Goal: Task Accomplishment & Management: Manage account settings

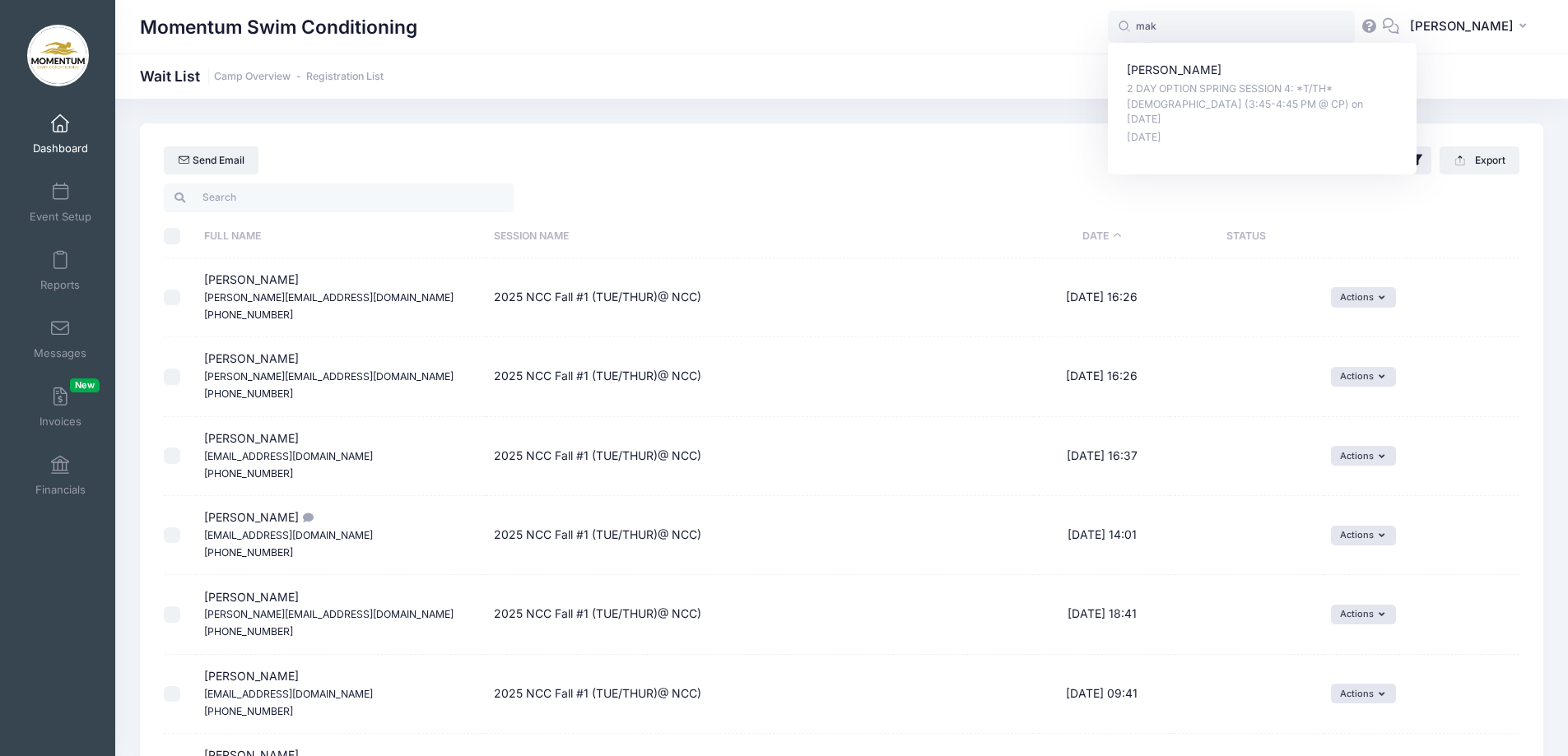
select select "50"
click at [68, 210] on span "Event Setup" at bounding box center [61, 216] width 62 height 14
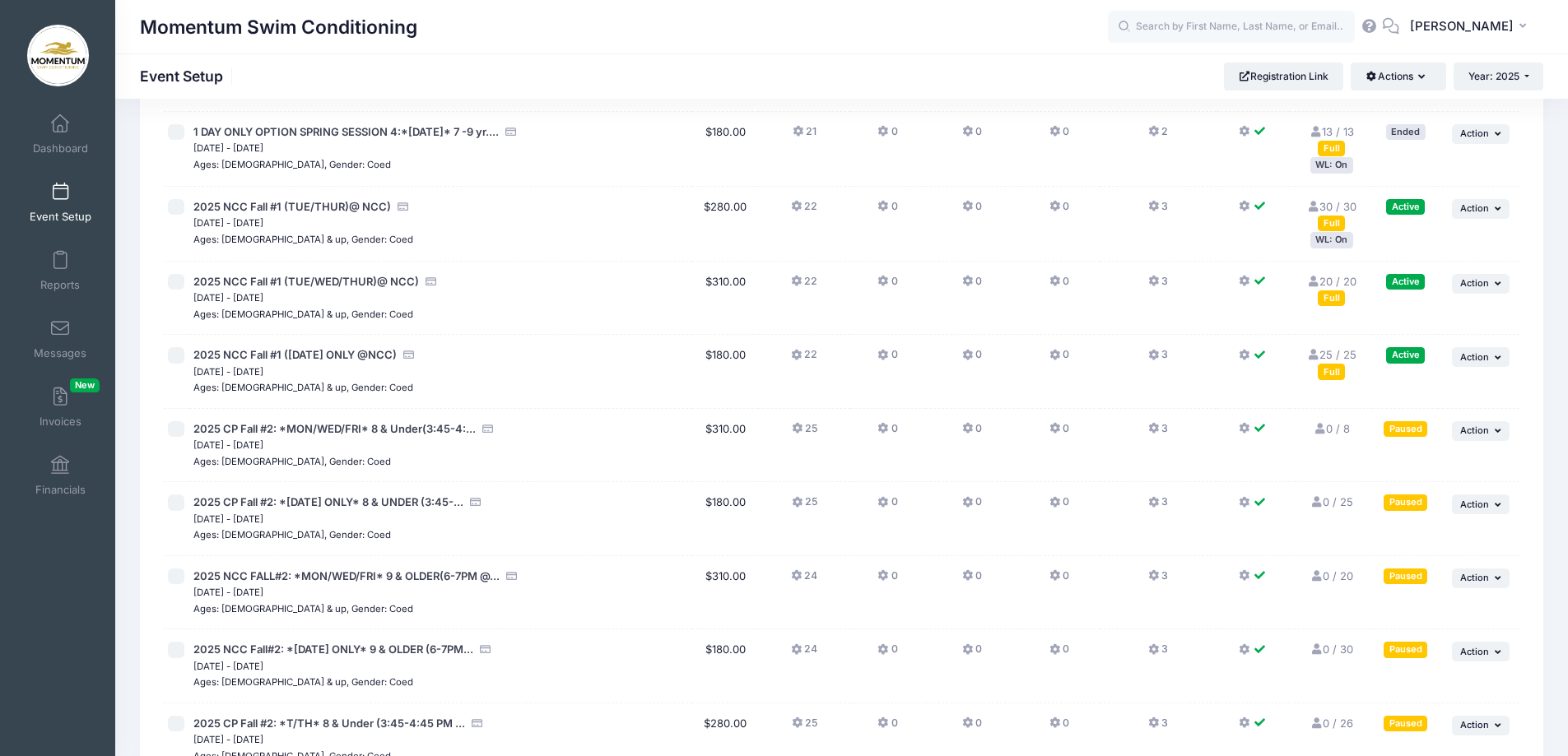
scroll to position [1273, 0]
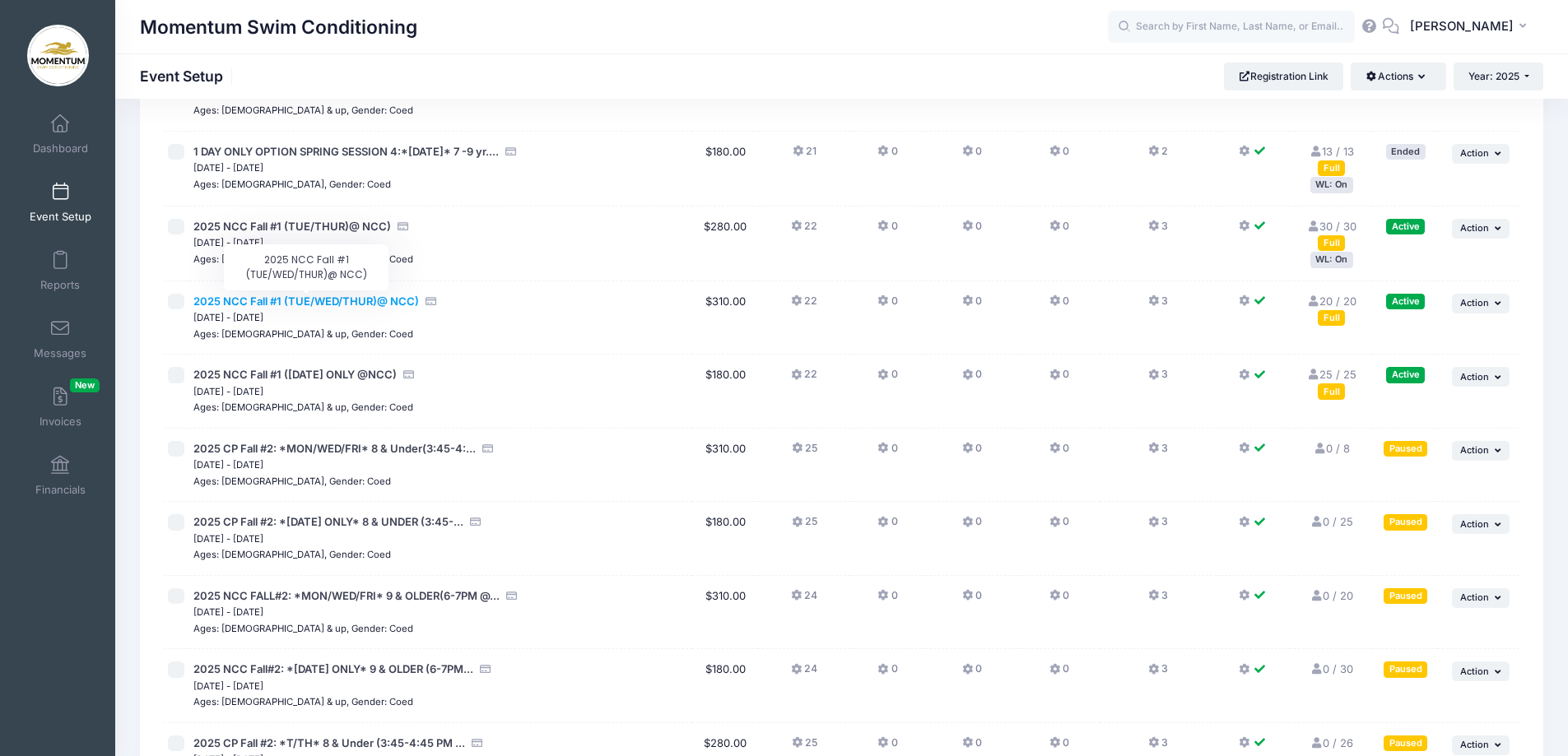
click at [355, 296] on span "2025 NCC Fall #1 (TUE/WED/THUR)@ NCC)" at bounding box center [306, 301] width 226 height 13
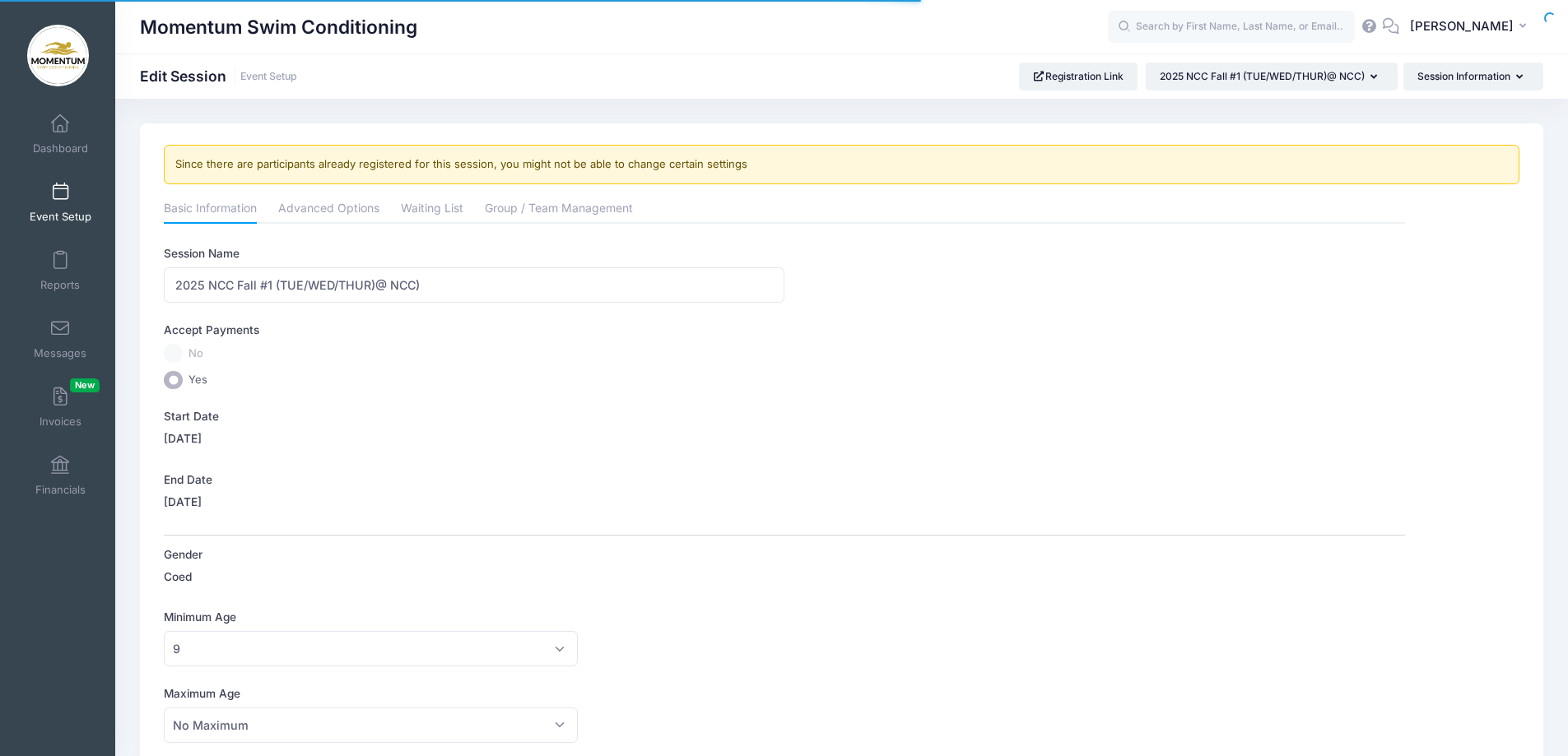
select select "0"
click at [424, 209] on link "Waiting List" at bounding box center [432, 210] width 62 height 30
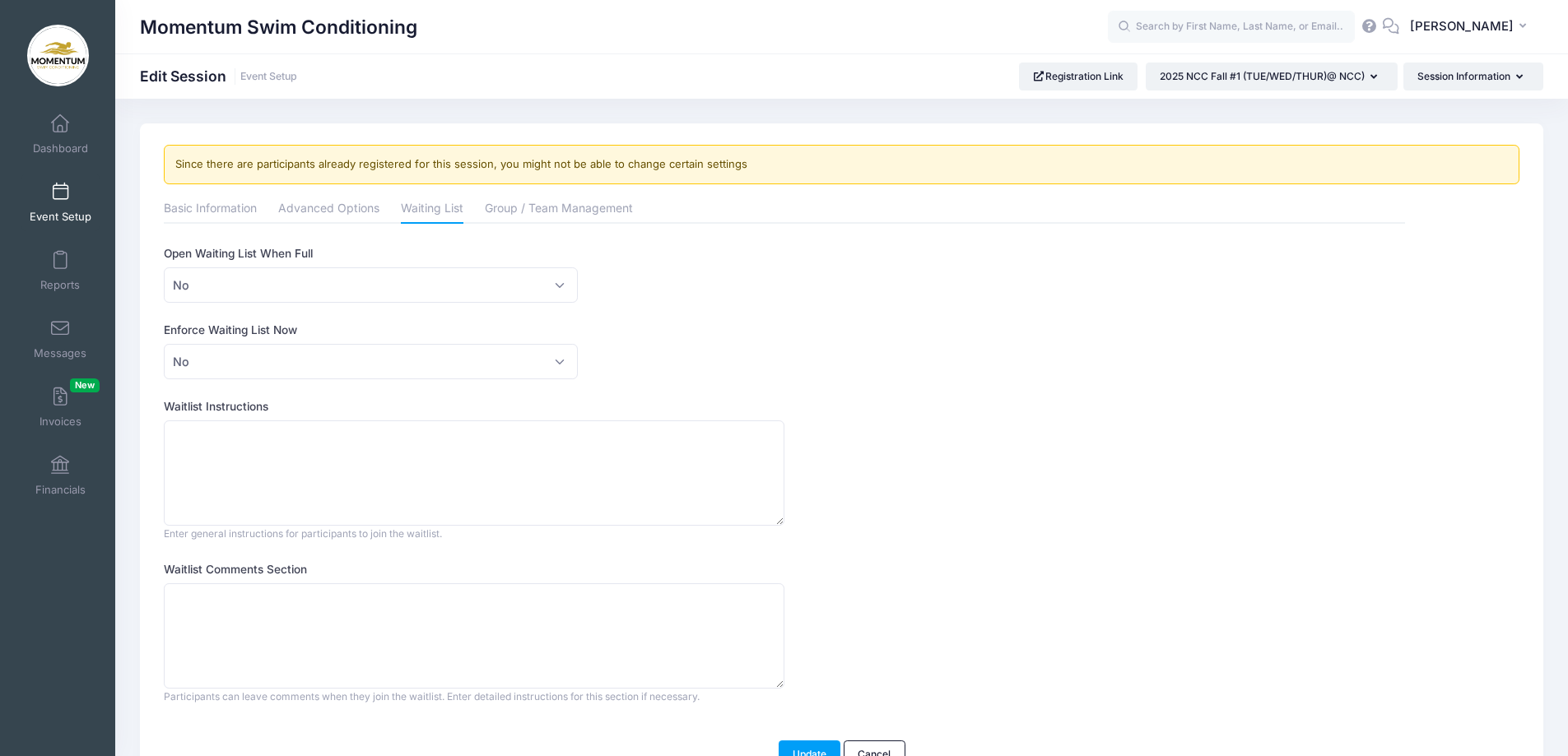
click at [60, 196] on span at bounding box center [60, 192] width 0 height 18
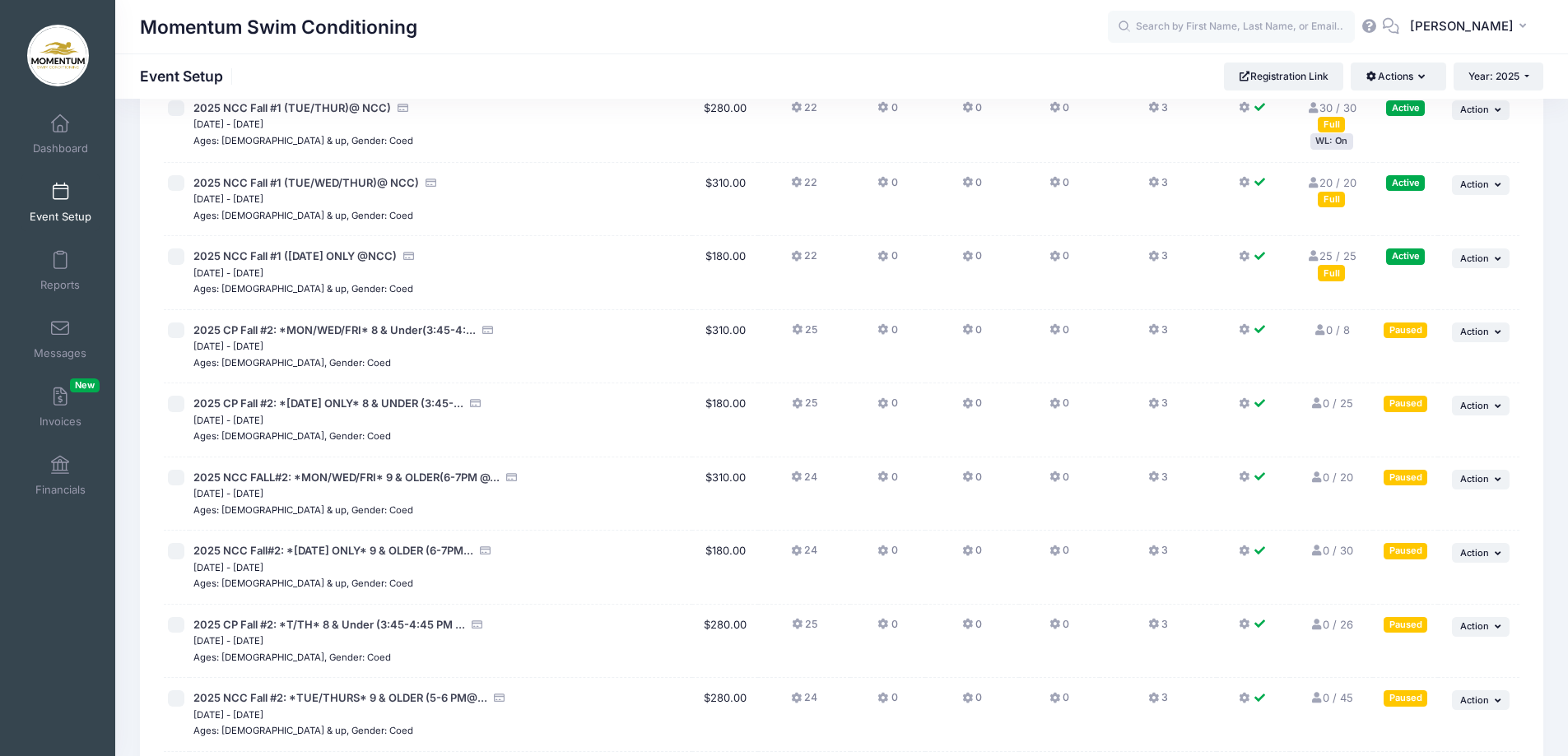
scroll to position [1273, 0]
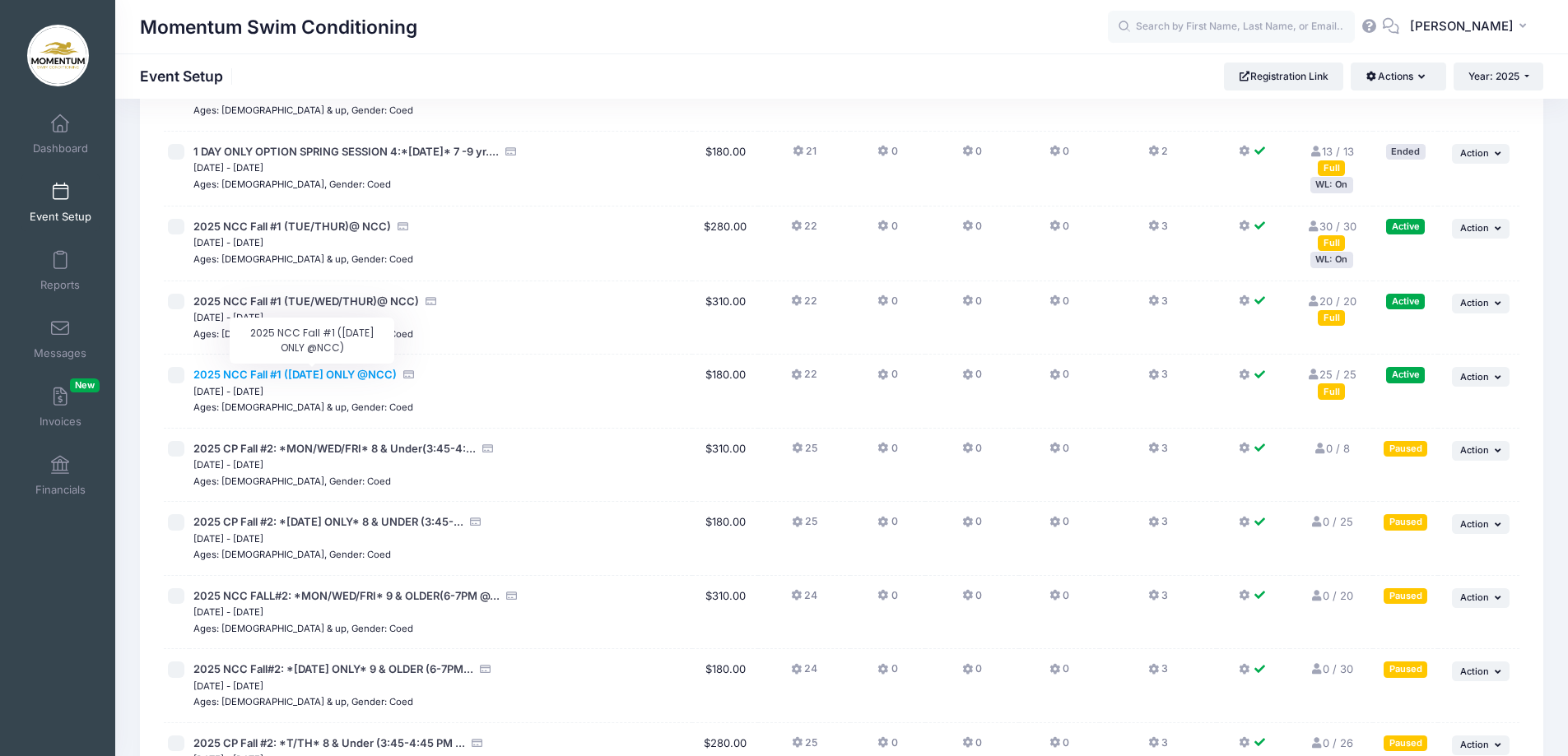
click at [322, 378] on span "2025 NCC Fall #1 ([DATE] ONLY @NCC)" at bounding box center [295, 374] width 204 height 13
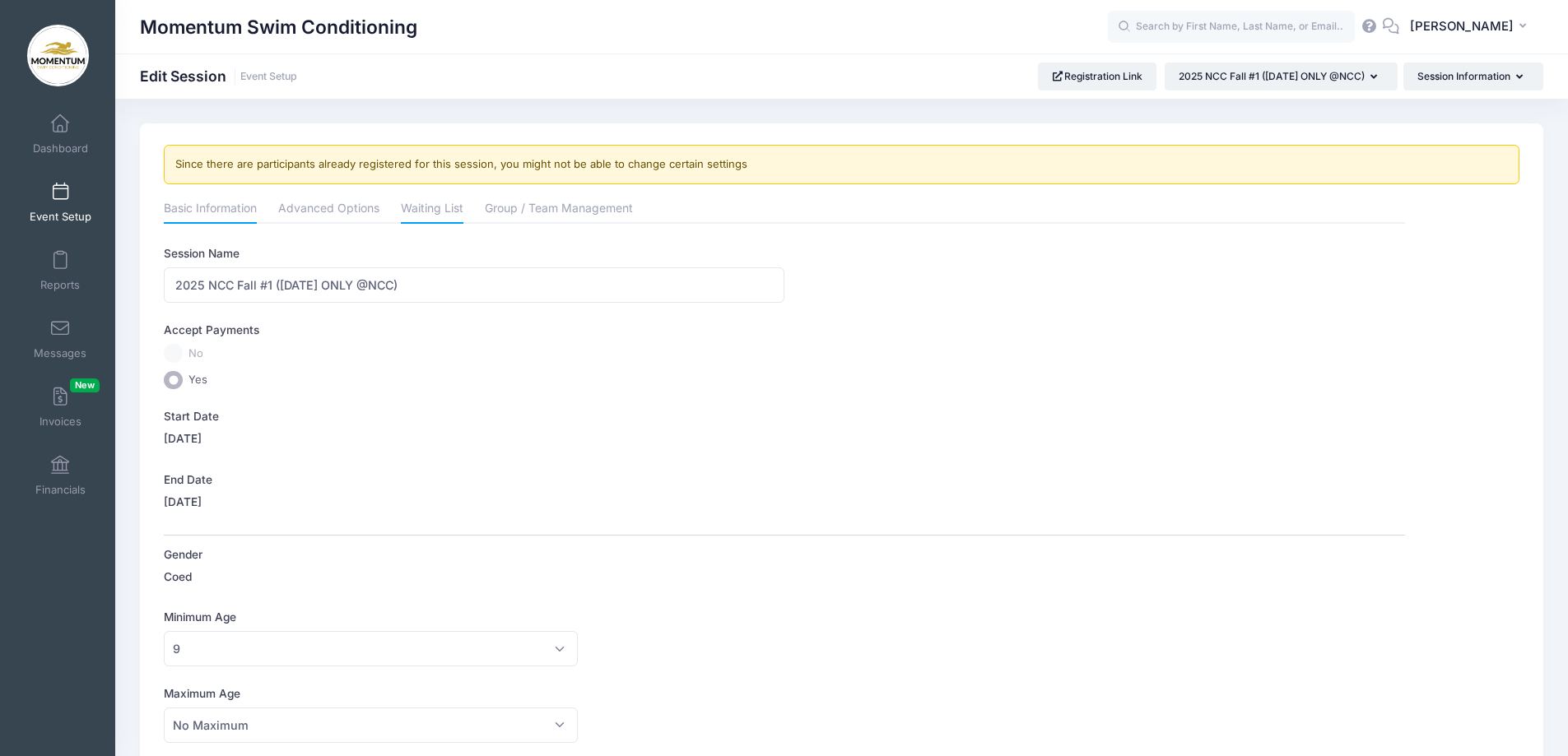
click at [434, 211] on link "Waiting List" at bounding box center [432, 210] width 62 height 30
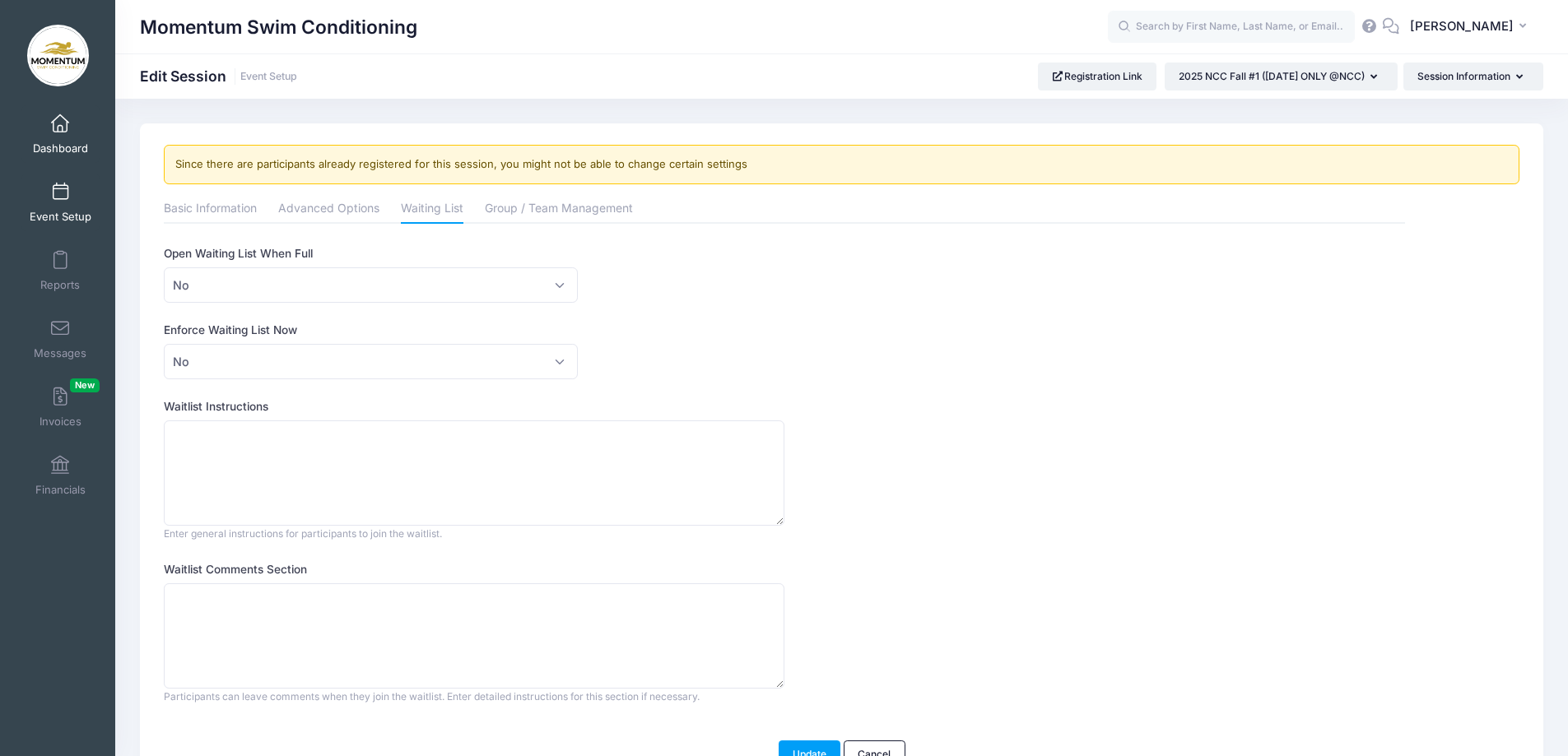
click at [45, 151] on span "Dashboard" at bounding box center [60, 149] width 55 height 14
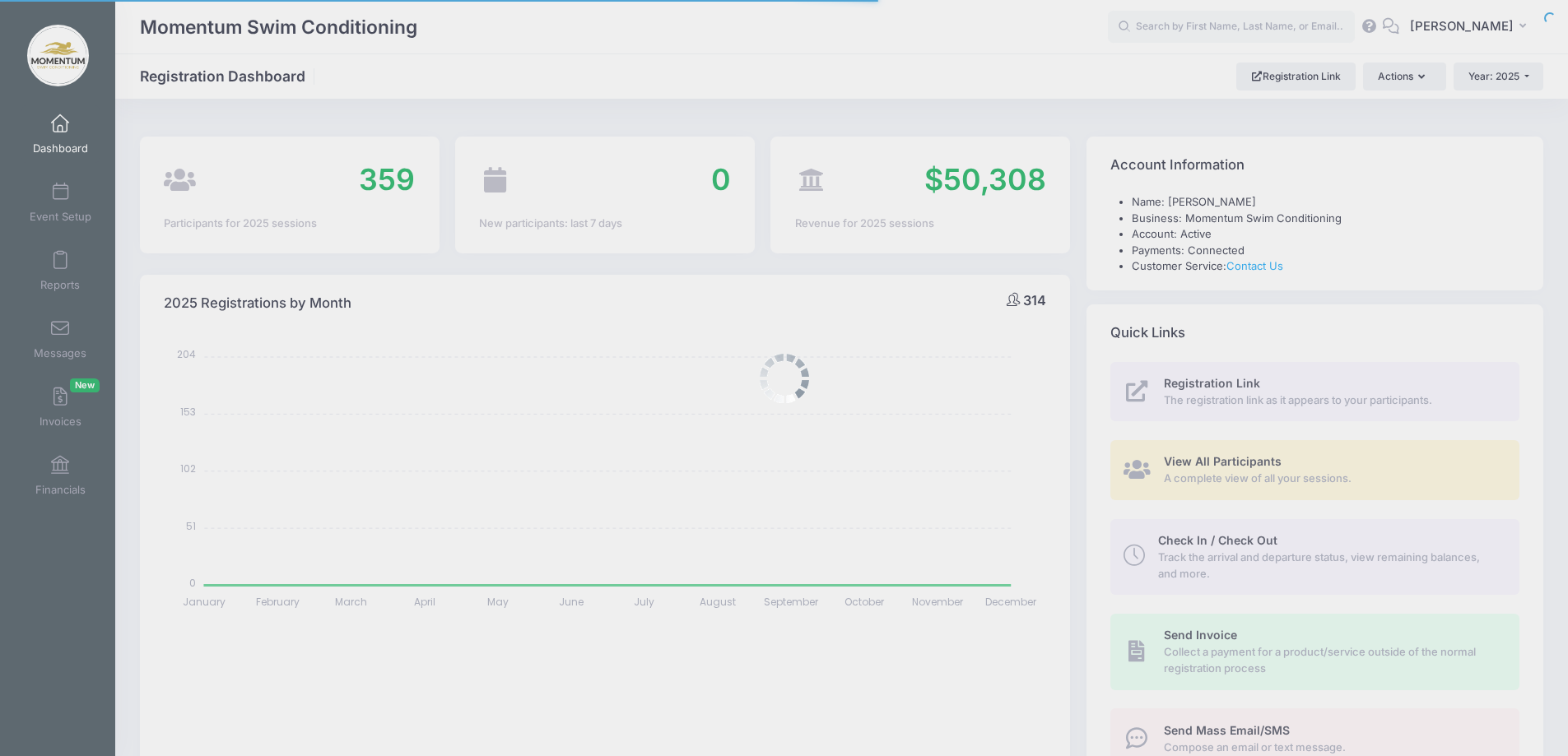
select select
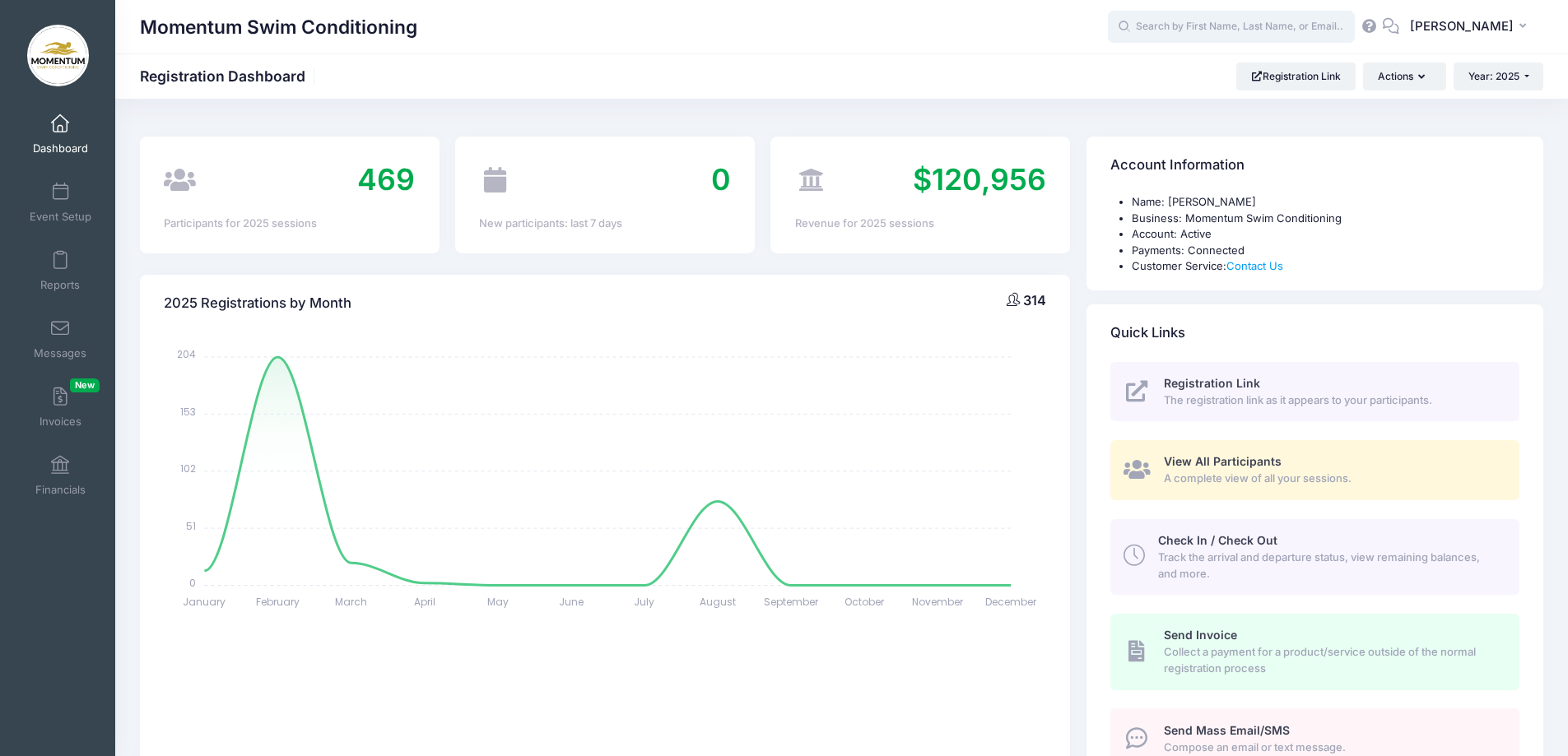
click at [1195, 35] on input "text" at bounding box center [1231, 27] width 247 height 32
type input "w"
click at [1123, 72] on div "Momentum Swim Conditioning Registration Dashboard Registration Link Actions Yea…" at bounding box center [842, 76] width 1453 height 28
click at [1207, 31] on input "smilexixi2" at bounding box center [1231, 27] width 247 height 32
click at [1186, 66] on p "[PERSON_NAME] [PERSON_NAME]" at bounding box center [1263, 70] width 272 height 17
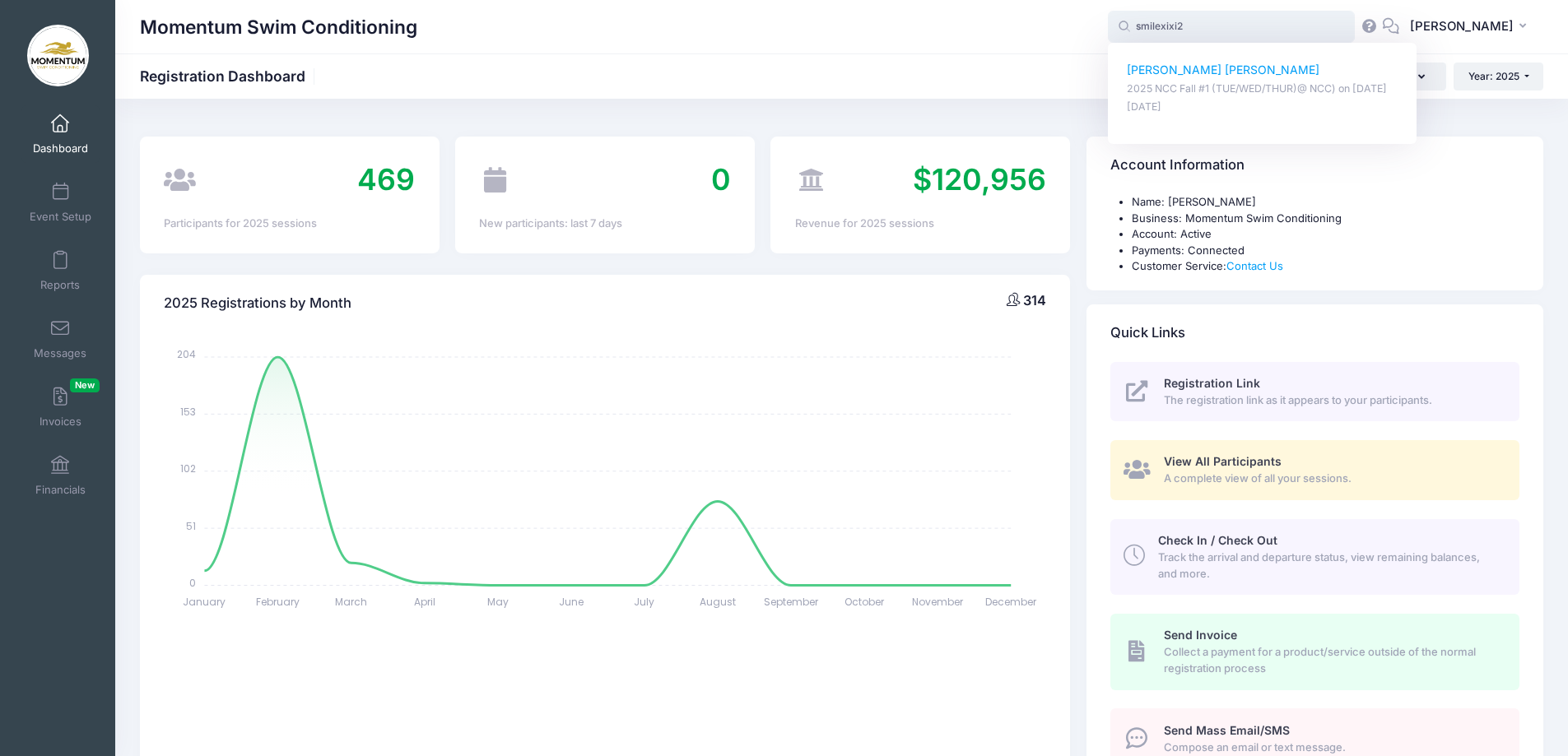
type input "Davidson Wang (2025 NCC Fall #1 (TUE/WED/THUR)@ NCC), Sep-16, 2025)"
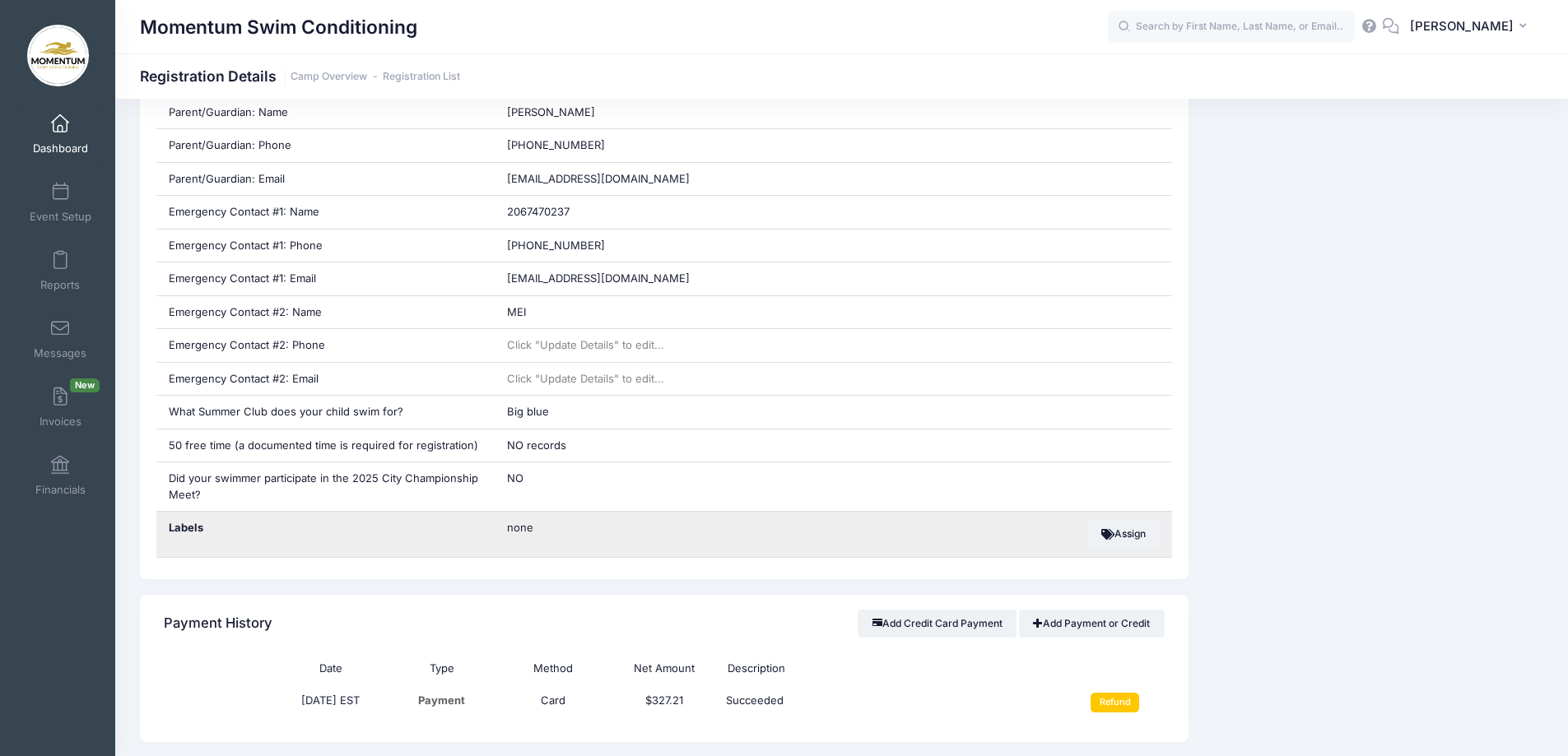
scroll to position [493, 0]
